Goal: Information Seeking & Learning: Find specific fact

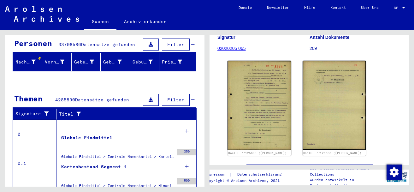
scroll to position [126, 0]
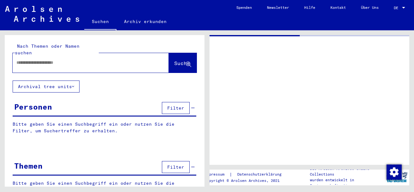
type input "********"
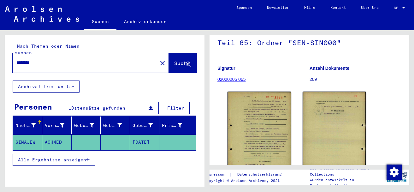
scroll to position [95, 0]
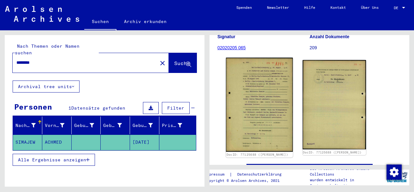
click at [259, 95] on img at bounding box center [259, 105] width 67 height 94
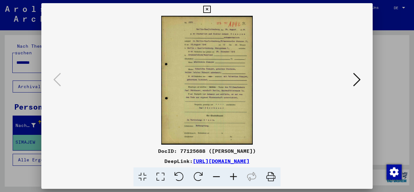
click at [233, 177] on icon at bounding box center [233, 176] width 17 height 19
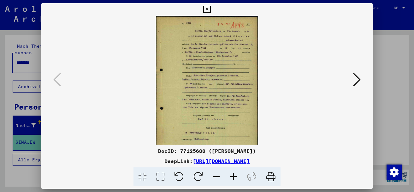
click at [233, 177] on icon at bounding box center [233, 176] width 17 height 19
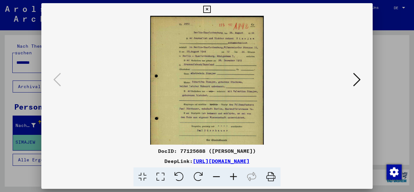
click at [233, 175] on icon at bounding box center [233, 176] width 17 height 19
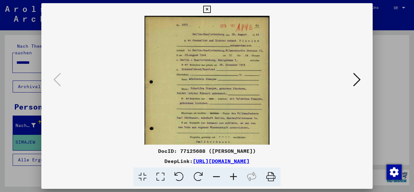
click at [233, 176] on icon at bounding box center [233, 176] width 17 height 19
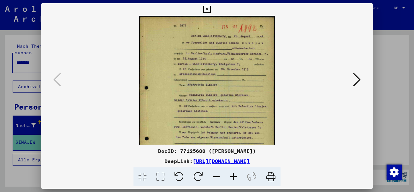
click at [233, 176] on icon at bounding box center [233, 176] width 17 height 19
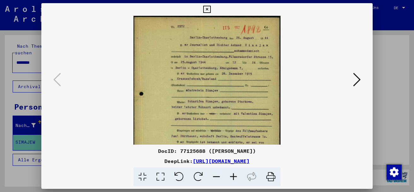
click at [233, 176] on icon at bounding box center [233, 176] width 17 height 19
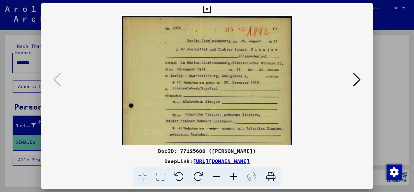
click at [233, 176] on icon at bounding box center [233, 176] width 17 height 19
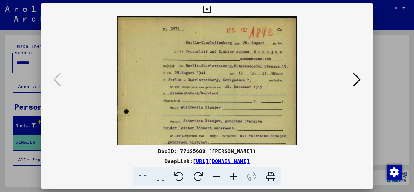
click at [234, 176] on icon at bounding box center [233, 176] width 17 height 19
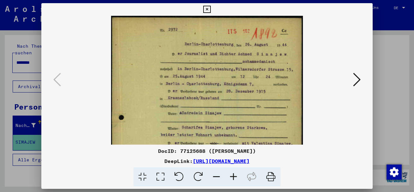
click at [235, 176] on icon at bounding box center [233, 176] width 17 height 19
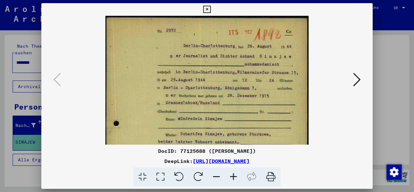
click at [355, 78] on icon at bounding box center [357, 79] width 8 height 15
